Goal: Transaction & Acquisition: Download file/media

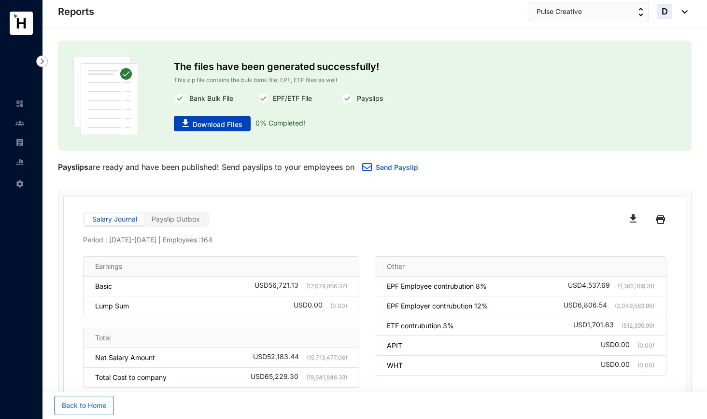
click at [232, 126] on span "Download Files" at bounding box center [218, 125] width 50 height 10
click at [270, 122] on p "0 % Completed!" at bounding box center [277, 123] width 55 height 15
drag, startPoint x: 256, startPoint y: 122, endPoint x: 315, endPoint y: 123, distance: 58.9
click at [315, 123] on div "Download Files 0 % Completed!" at bounding box center [375, 123] width 402 height 15
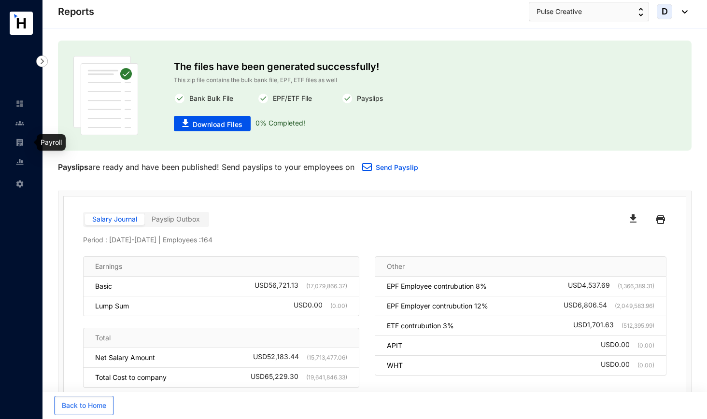
click at [21, 139] on img at bounding box center [19, 142] width 9 height 9
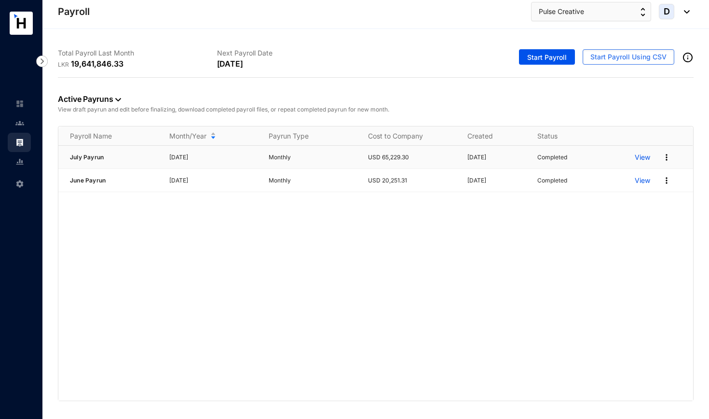
click at [617, 155] on p "View" at bounding box center [642, 158] width 15 height 10
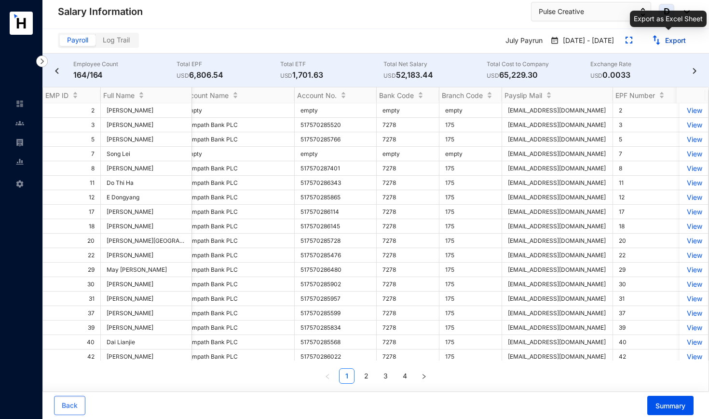
click at [617, 42] on link "Export" at bounding box center [676, 40] width 21 height 8
click at [18, 142] on img at bounding box center [19, 142] width 9 height 9
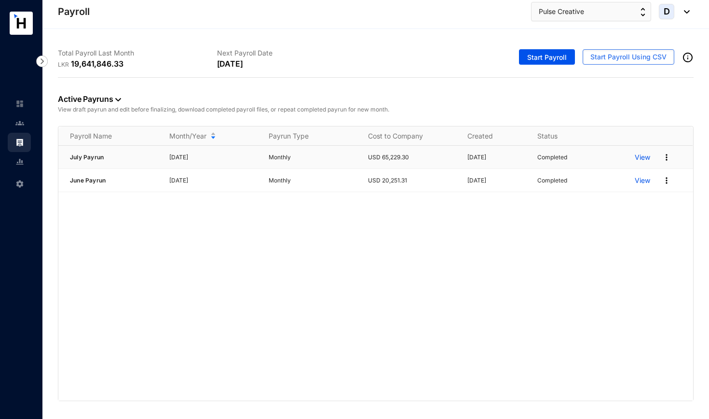
click at [617, 155] on img at bounding box center [667, 158] width 10 height 10
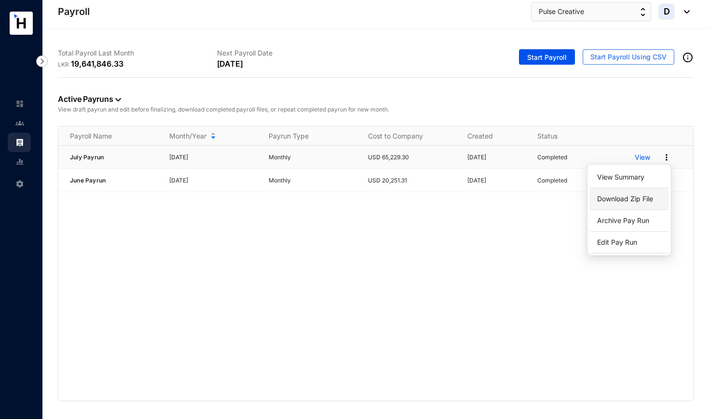
click at [617, 198] on link "Download Zip File" at bounding box center [630, 199] width 68 height 16
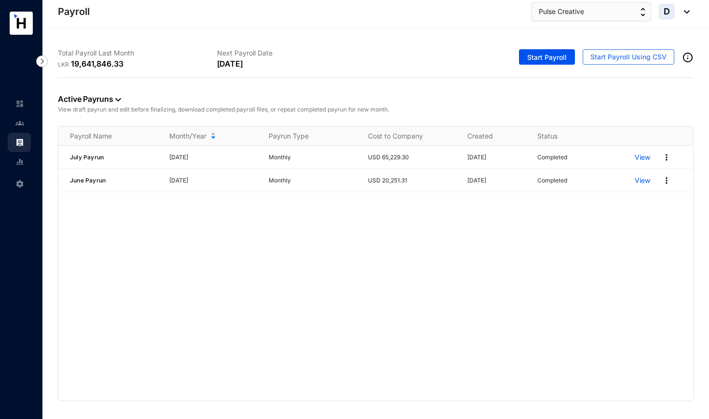
click at [263, 310] on div "July Payrun [DATE] Monthly USD 65,229.30 [DATE] Completed View June Payrun [DAT…" at bounding box center [375, 273] width 635 height 255
